Goal: Information Seeking & Learning: Learn about a topic

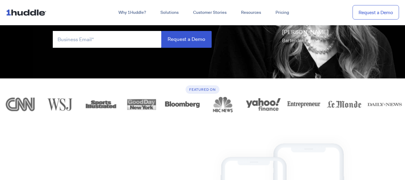
scroll to position [136, 0]
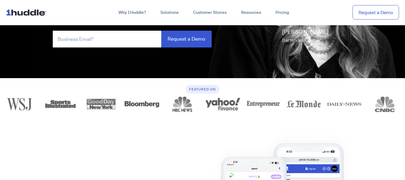
click at [272, 103] on img "10 of 12" at bounding box center [263, 104] width 41 height 16
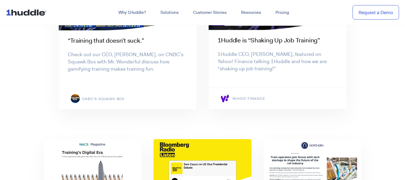
scroll to position [414, 0]
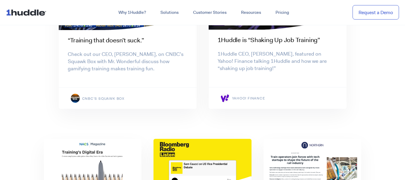
click at [260, 96] on link "Yahoo! Finance" at bounding box center [248, 98] width 33 height 5
